Goal: Task Accomplishment & Management: Use online tool/utility

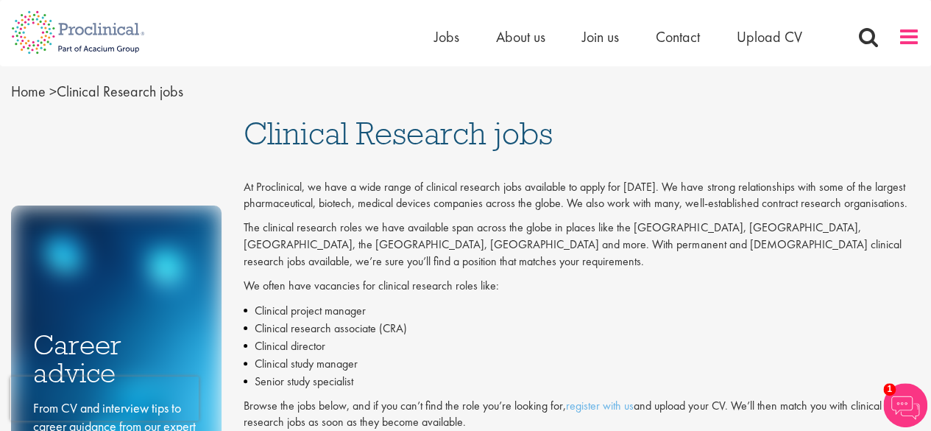
click at [913, 32] on span at bounding box center [909, 37] width 22 height 22
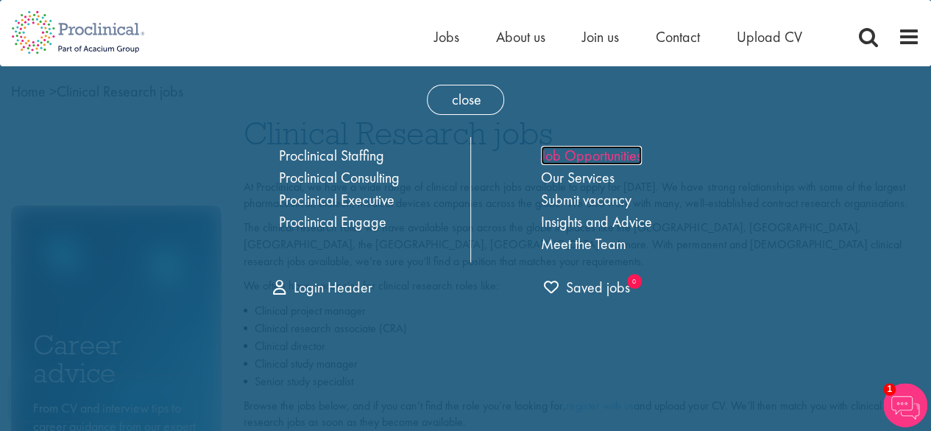
click at [601, 157] on link "Job Opportunities" at bounding box center [591, 155] width 101 height 19
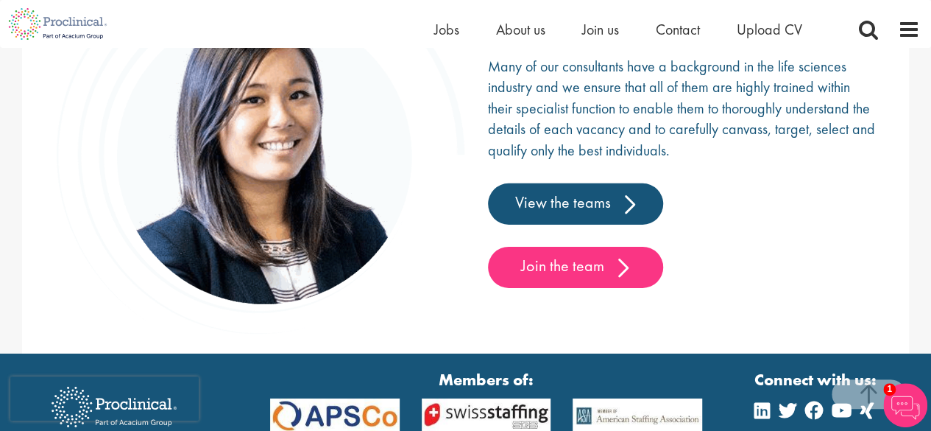
scroll to position [2224, 0]
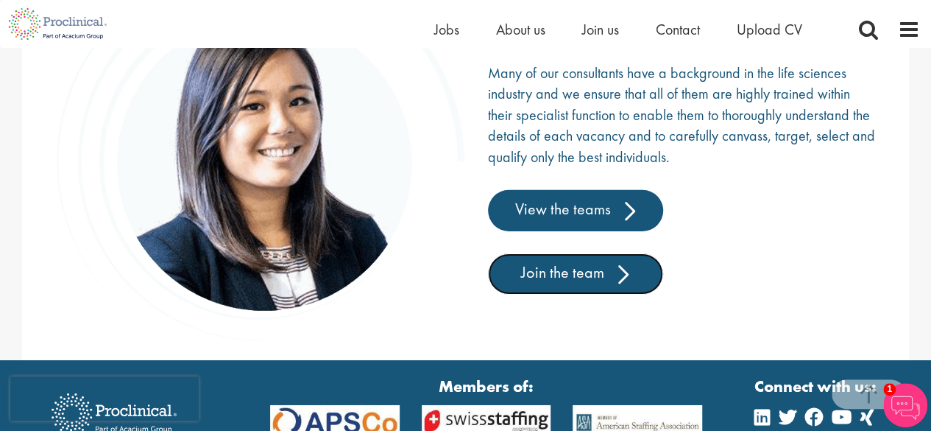
click at [588, 268] on link "Join the team" at bounding box center [575, 273] width 175 height 41
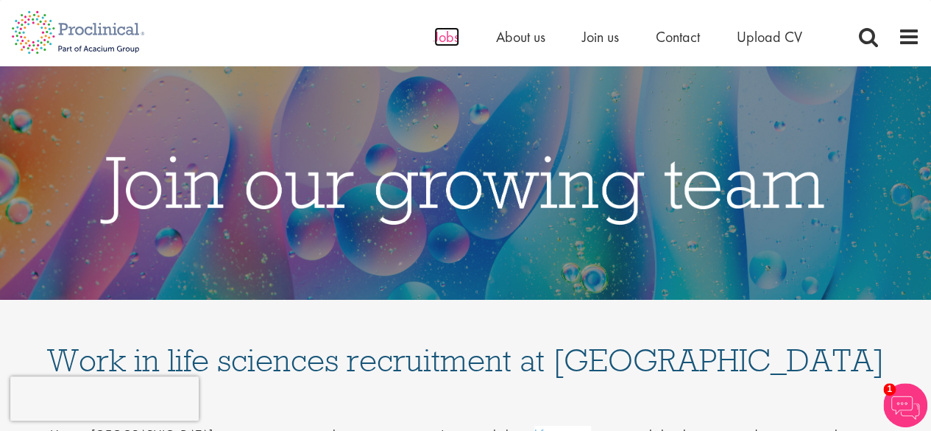
click at [441, 35] on span "Jobs" at bounding box center [446, 36] width 25 height 19
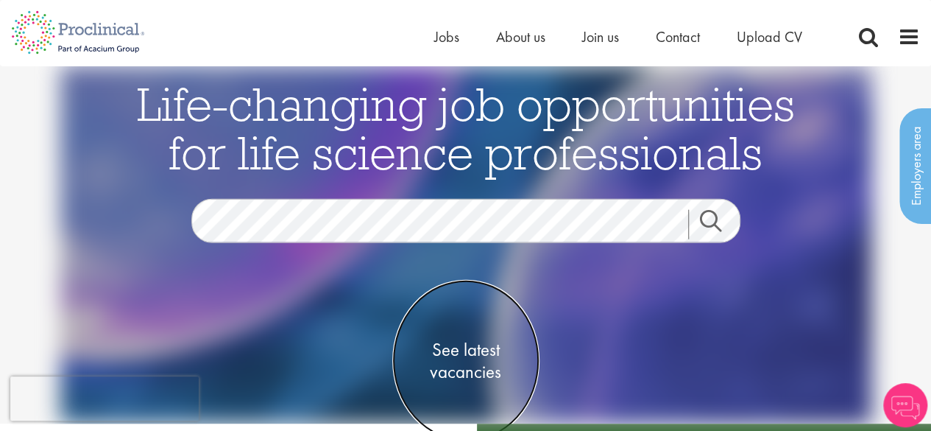
click at [460, 351] on span "See latest vacancies" at bounding box center [465, 360] width 147 height 44
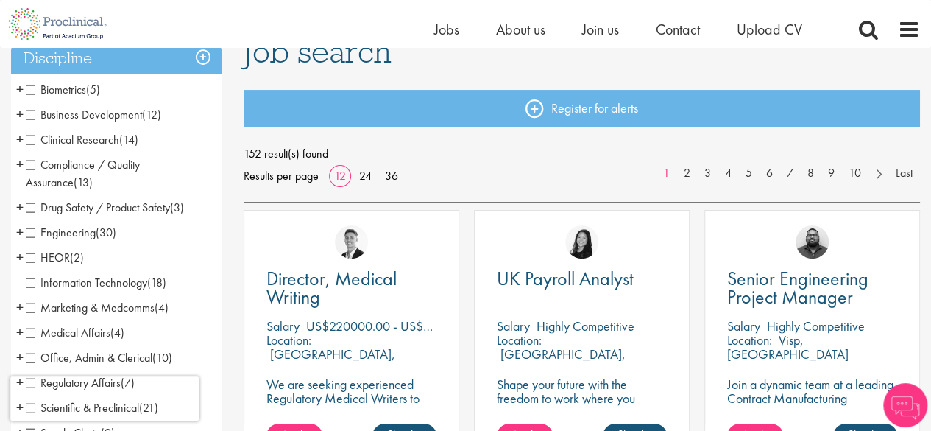
scroll to position [124, 0]
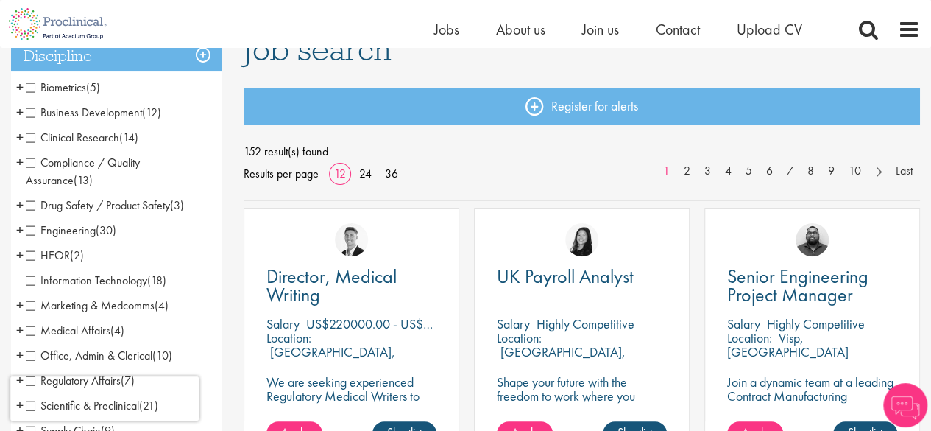
drag, startPoint x: 942, startPoint y: 63, endPoint x: 942, endPoint y: 99, distance: 36.8
click at [29, 205] on span "Drug Safety / Product Safety" at bounding box center [98, 204] width 144 height 15
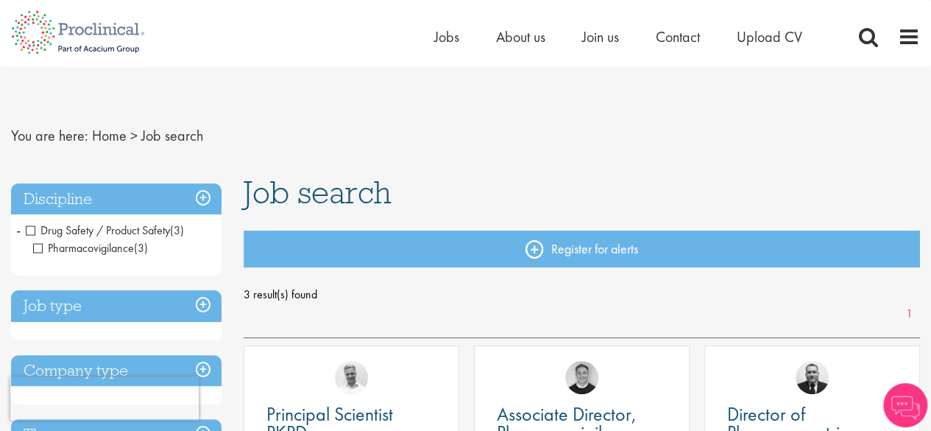
scroll to position [159, 0]
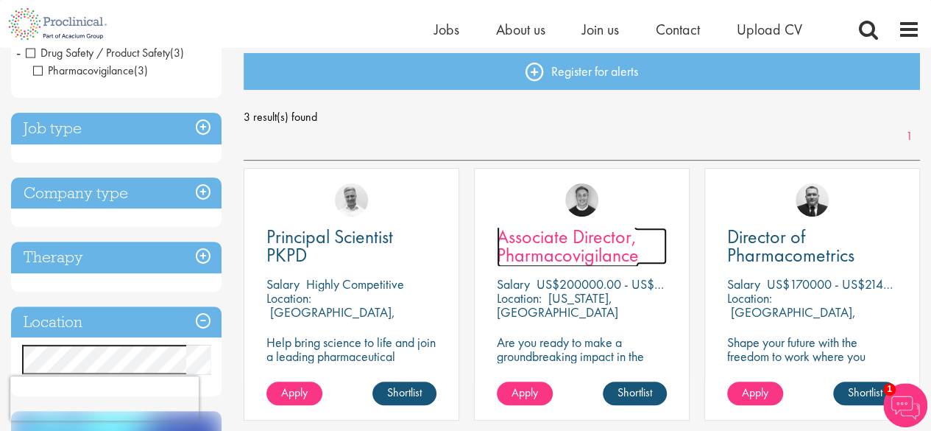
click at [530, 246] on span "Associate Director, Pharmacovigilance" at bounding box center [568, 245] width 142 height 43
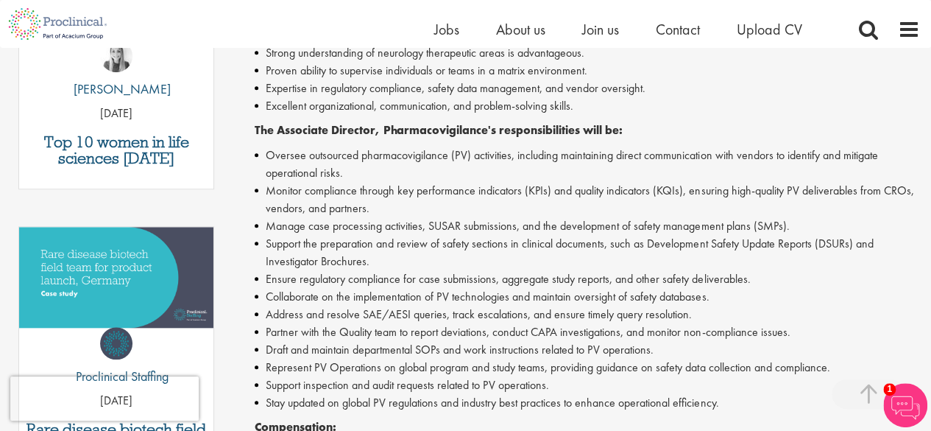
scroll to position [576, 0]
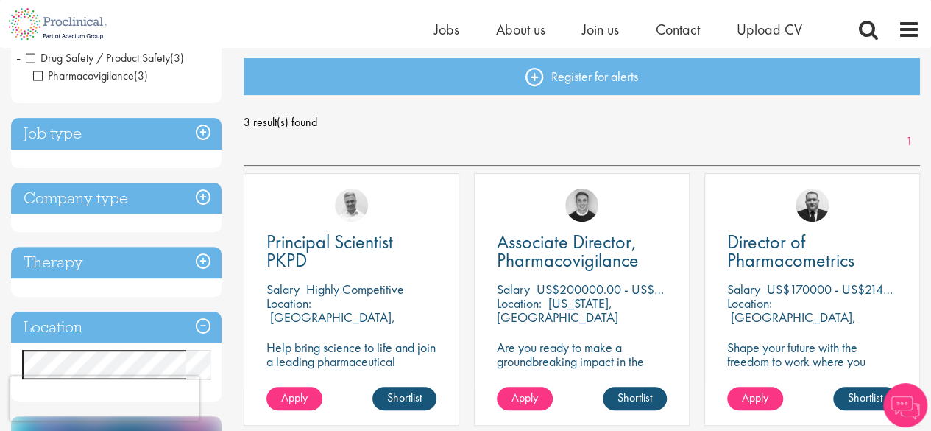
scroll to position [55, 0]
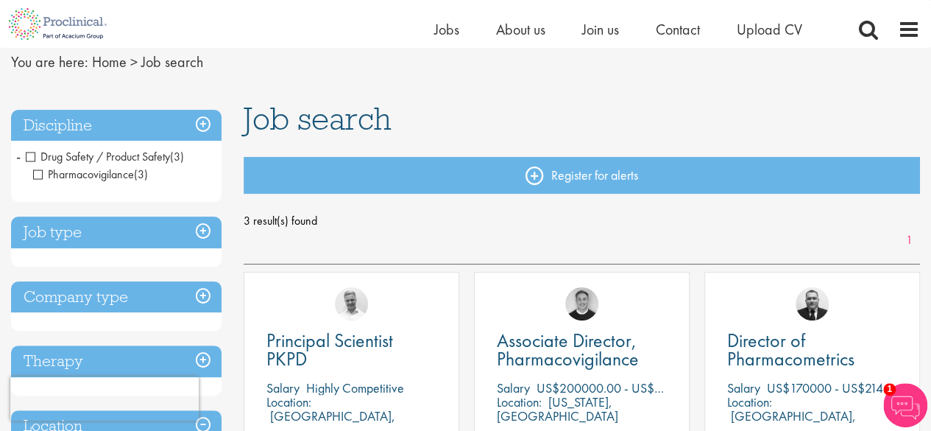
click at [33, 160] on span "Drug Safety / Product Safety" at bounding box center [98, 156] width 144 height 15
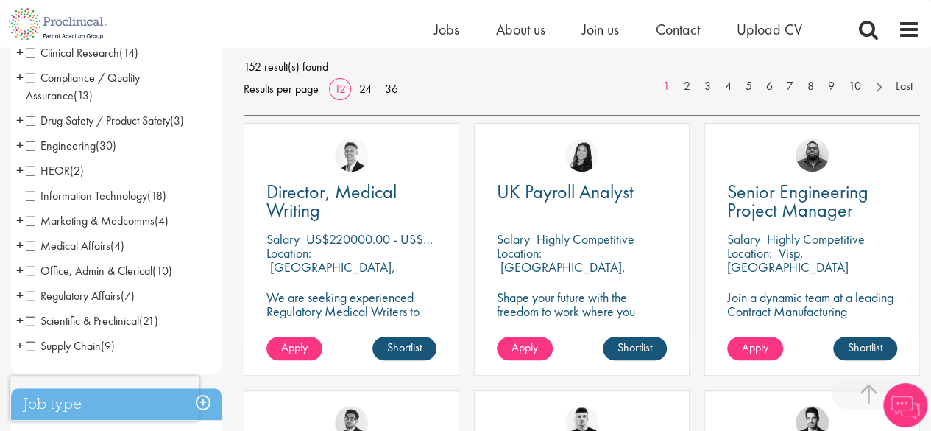
scroll to position [233, 0]
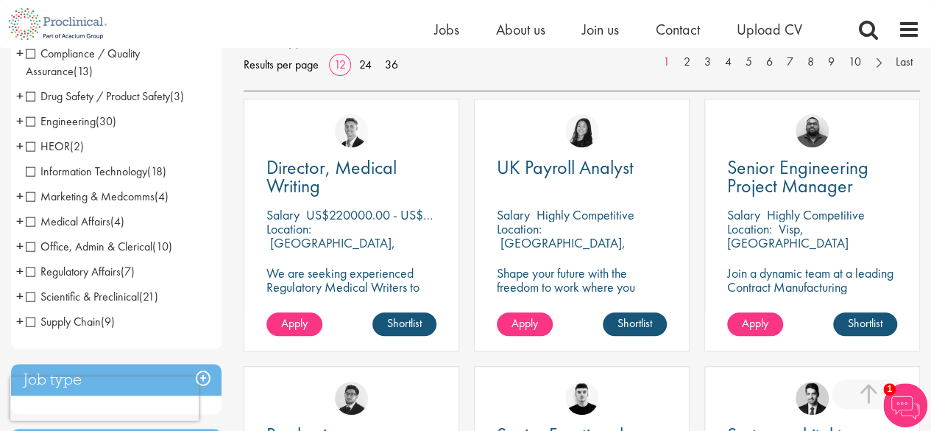
click at [35, 272] on span "Regulatory Affairs" at bounding box center [73, 271] width 95 height 15
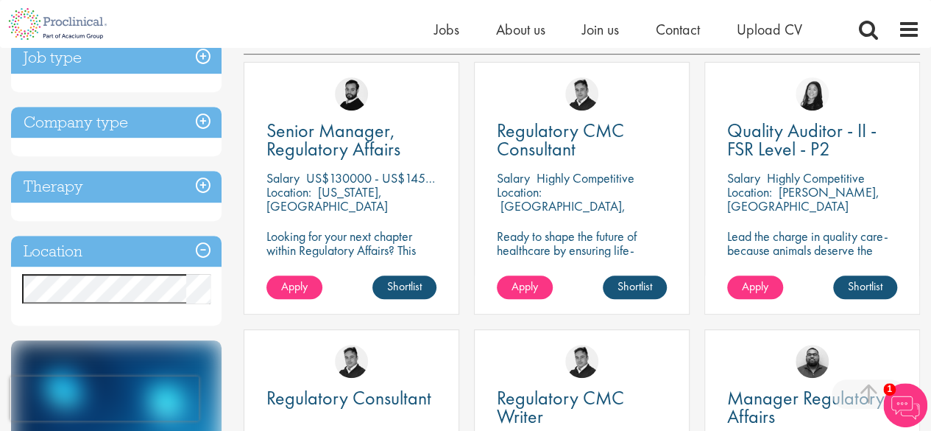
scroll to position [258, 0]
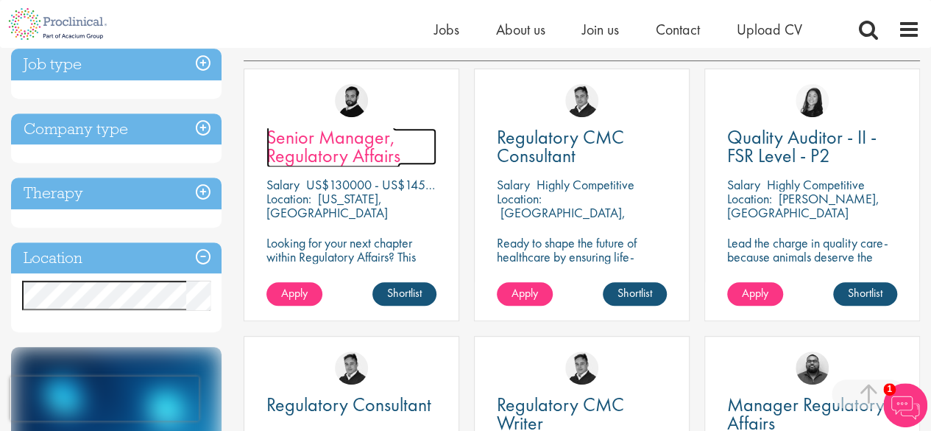
click at [373, 152] on span "Senior Manager, Regulatory Affairs" at bounding box center [333, 145] width 134 height 43
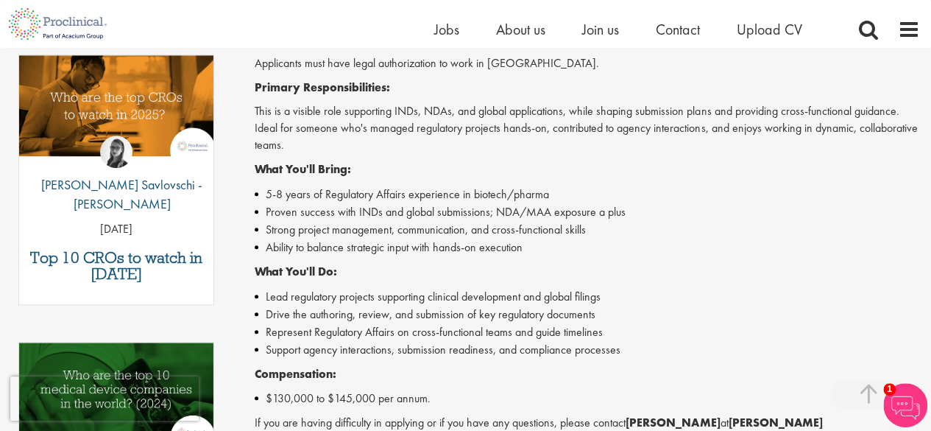
scroll to position [499, 0]
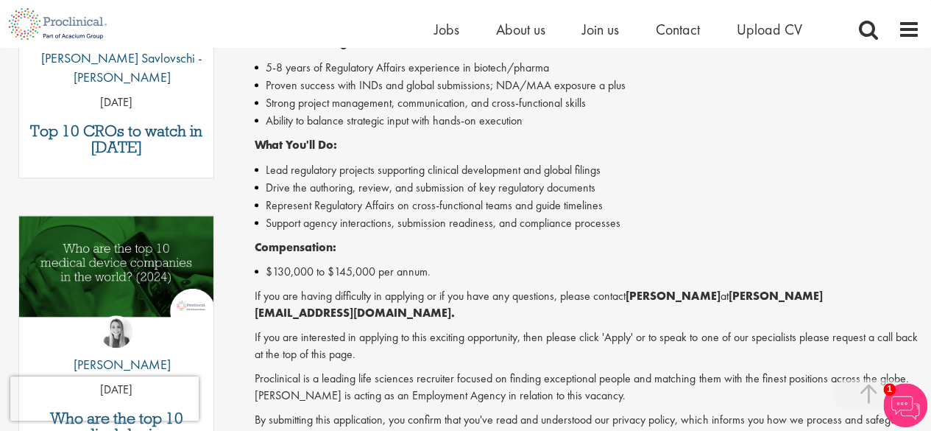
drag, startPoint x: 0, startPoint y: 0, endPoint x: 942, endPoint y: 174, distance: 957.6
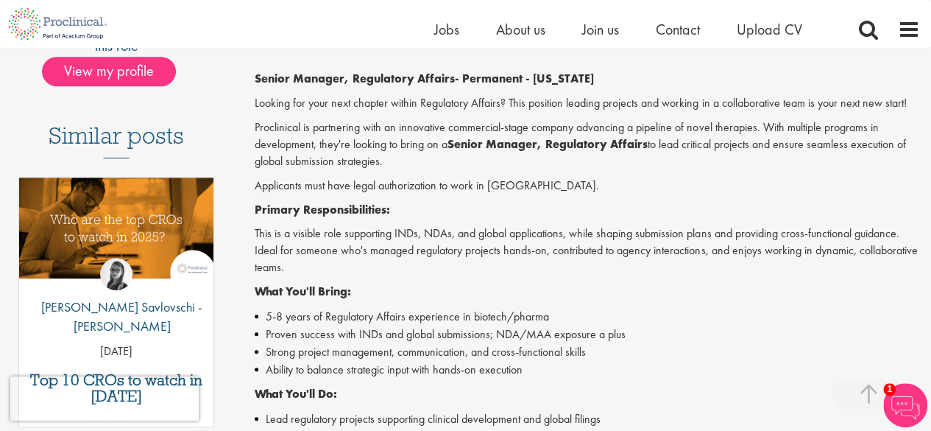
scroll to position [315, 0]
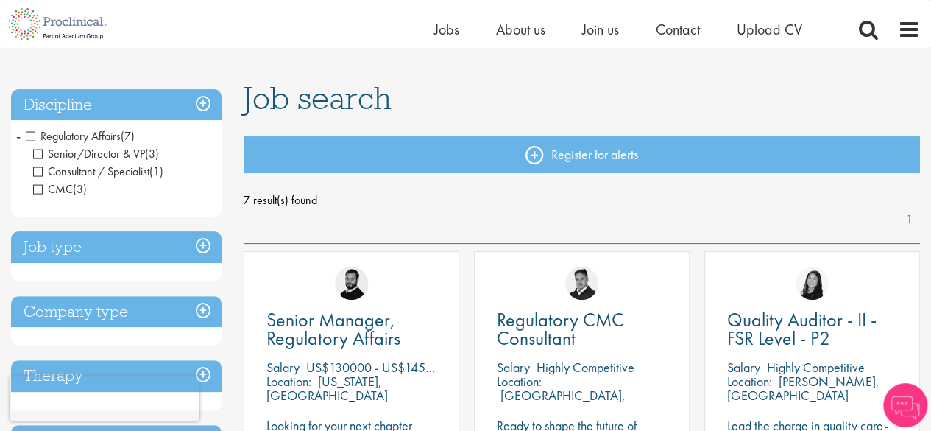
scroll to position [71, 0]
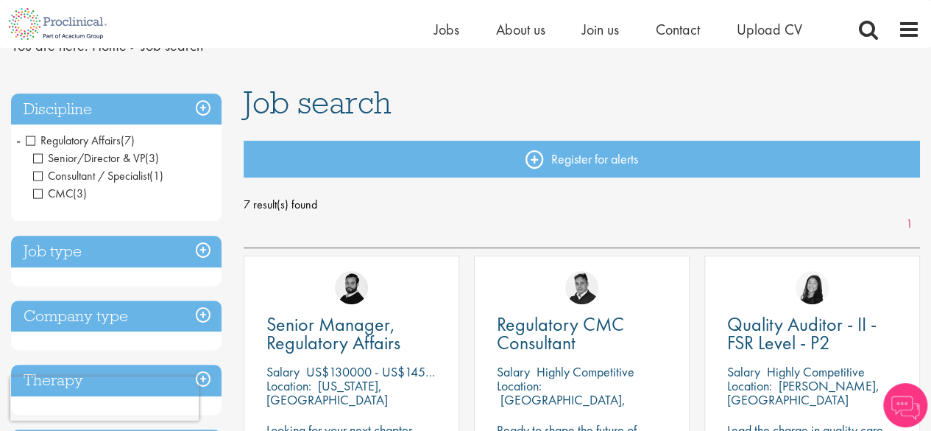
click at [29, 138] on span "Regulatory Affairs" at bounding box center [73, 140] width 95 height 15
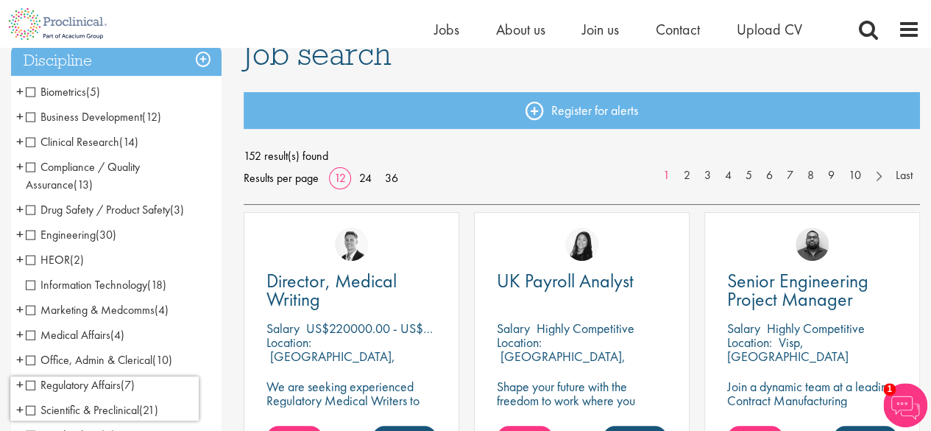
scroll to position [118, 0]
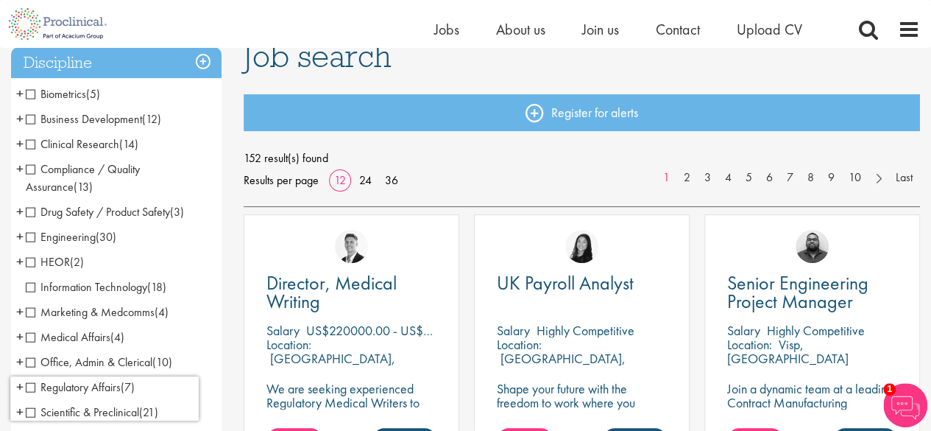
click at [32, 141] on span "Clinical Research" at bounding box center [72, 143] width 93 height 15
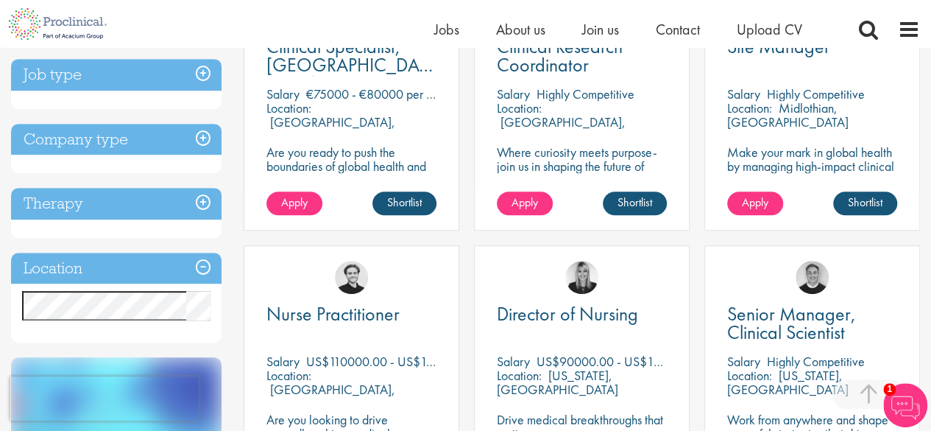
scroll to position [389, 0]
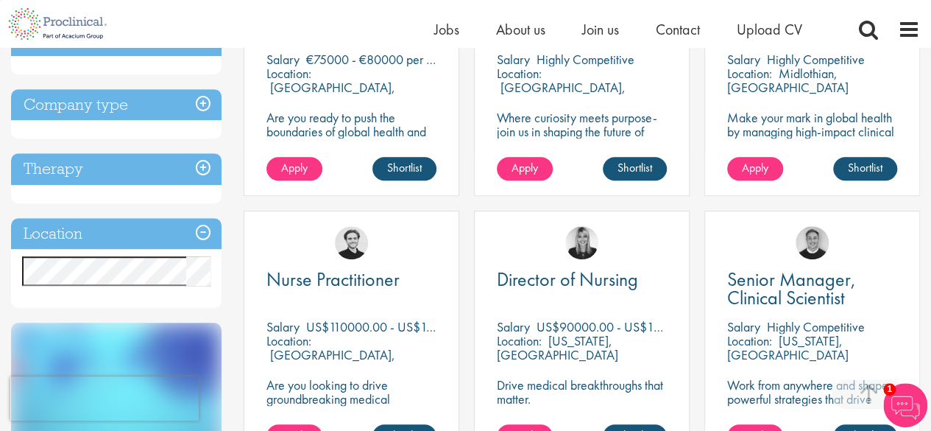
click at [201, 233] on h3 "Location" at bounding box center [116, 234] width 211 height 32
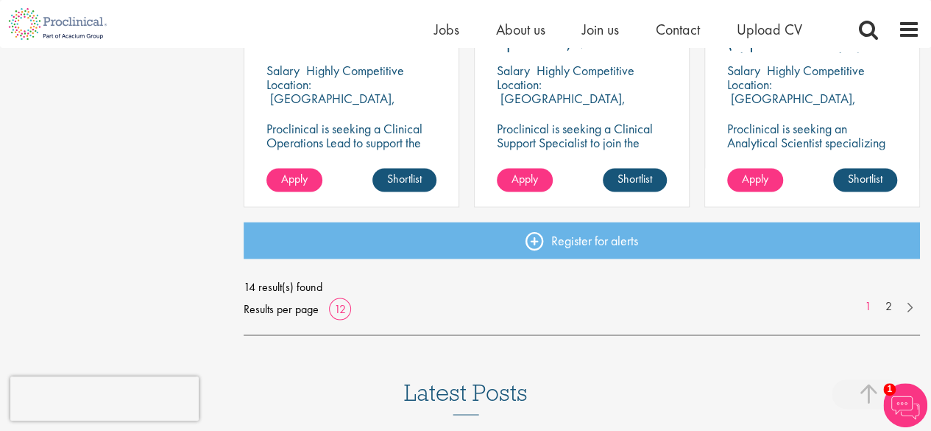
scroll to position [1182, 0]
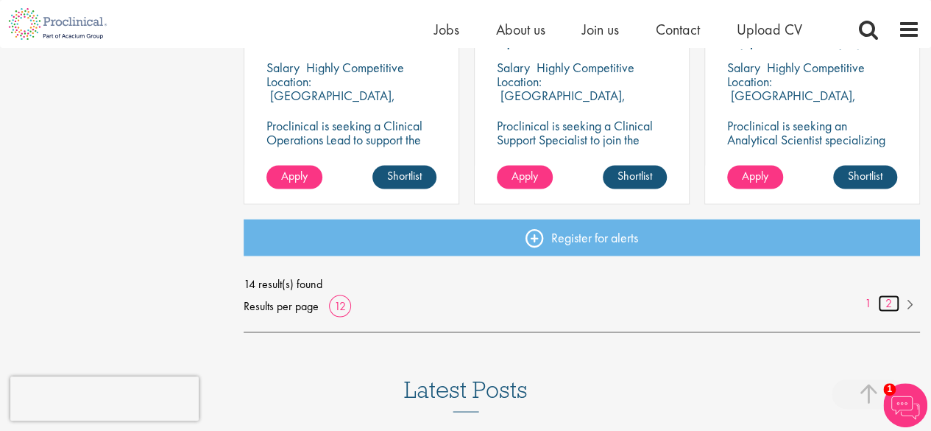
click at [888, 303] on link "2" at bounding box center [888, 302] width 21 height 17
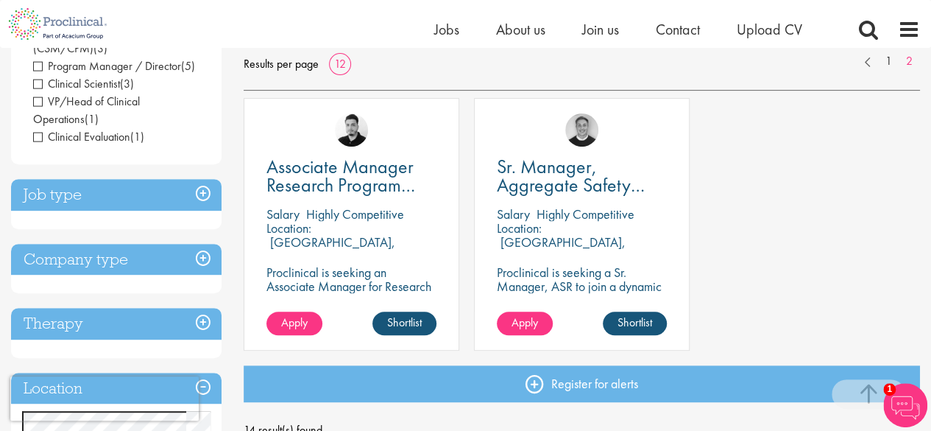
scroll to position [247, 0]
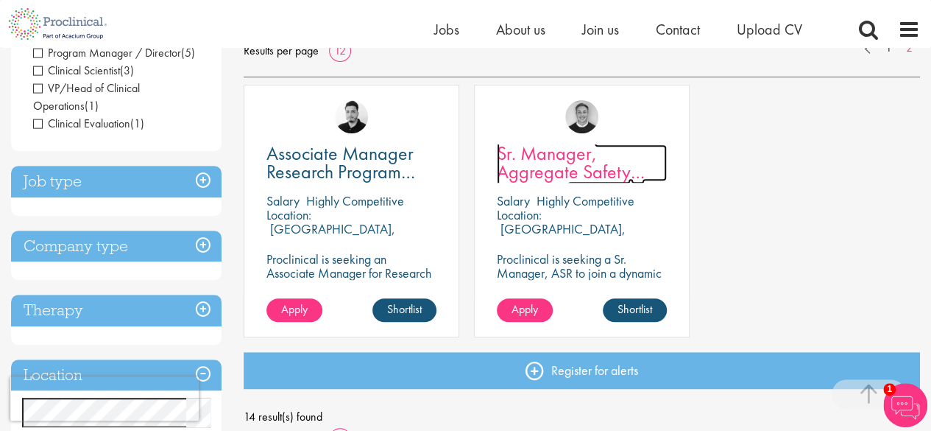
click at [574, 164] on span "Sr. Manager, Aggregate Safety Reporting" at bounding box center [571, 172] width 148 height 62
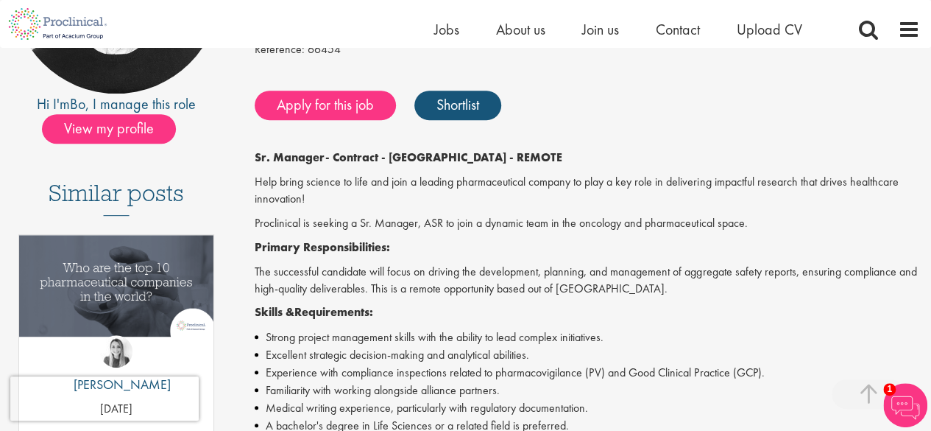
scroll to position [282, 0]
